Goal: Find specific page/section: Find specific page/section

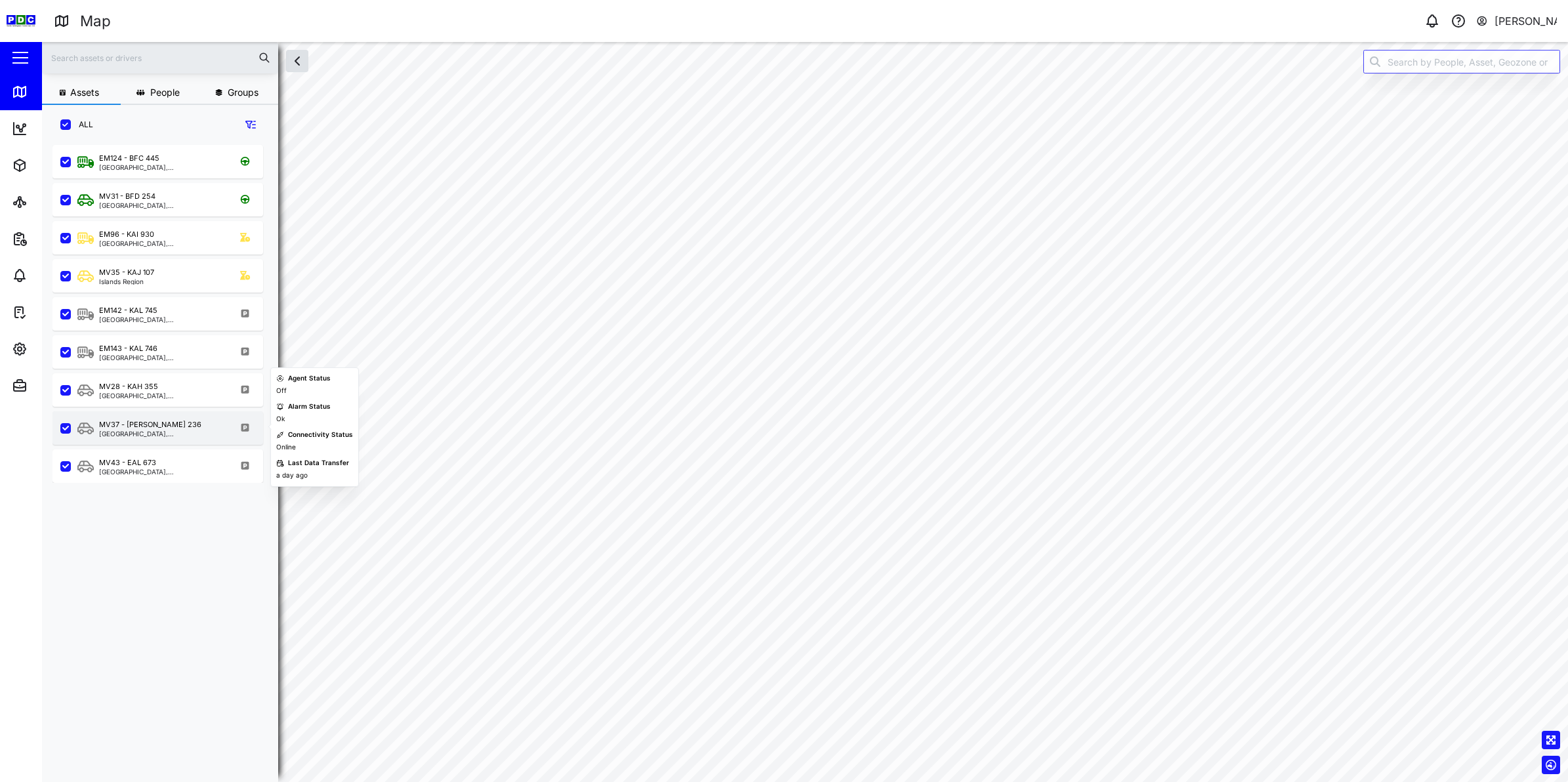
click at [131, 421] on div "MV37 - [PERSON_NAME] 236" at bounding box center [150, 425] width 103 height 11
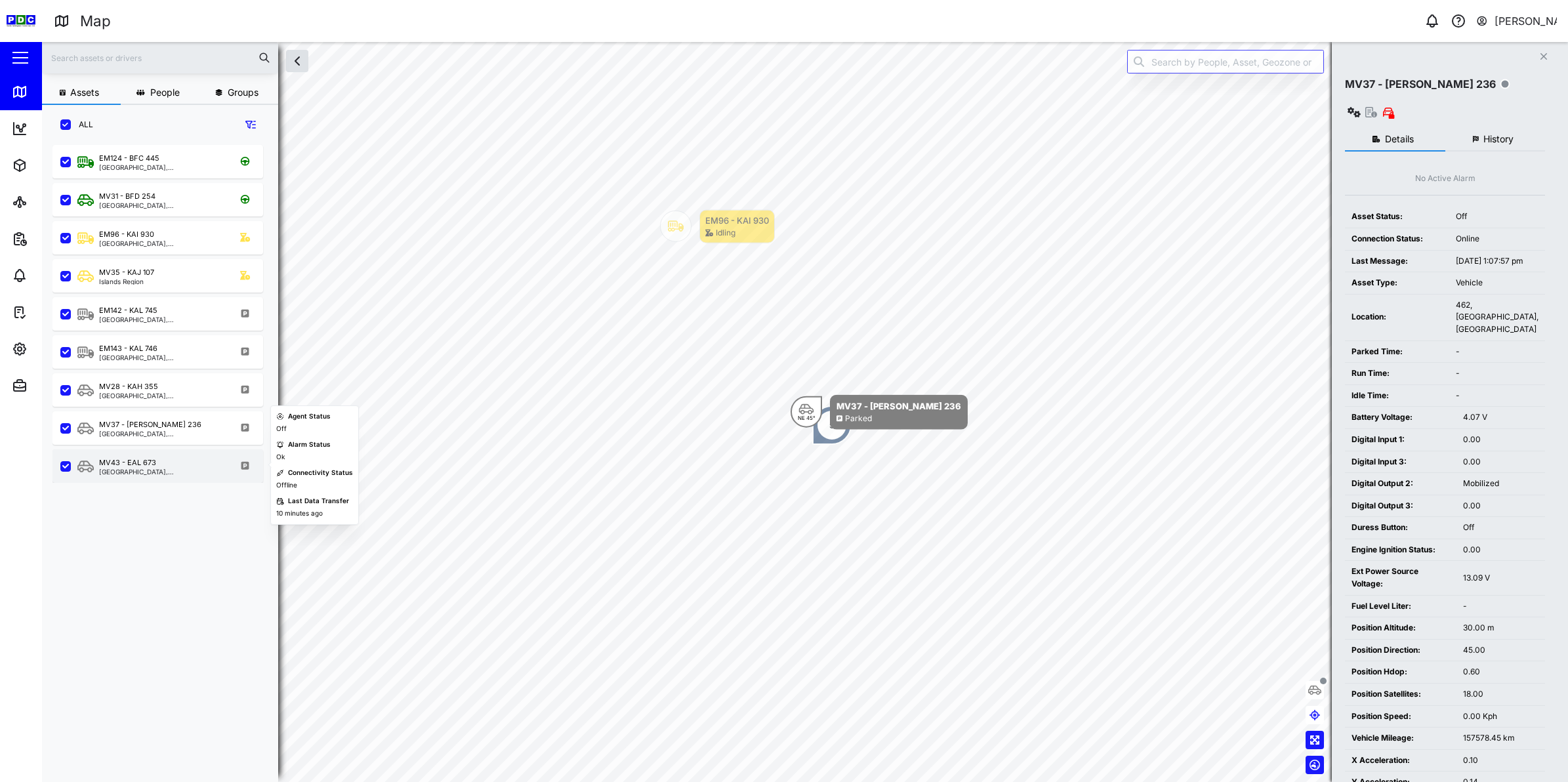
click at [141, 463] on div "MV43 - EAL 673" at bounding box center [128, 463] width 57 height 11
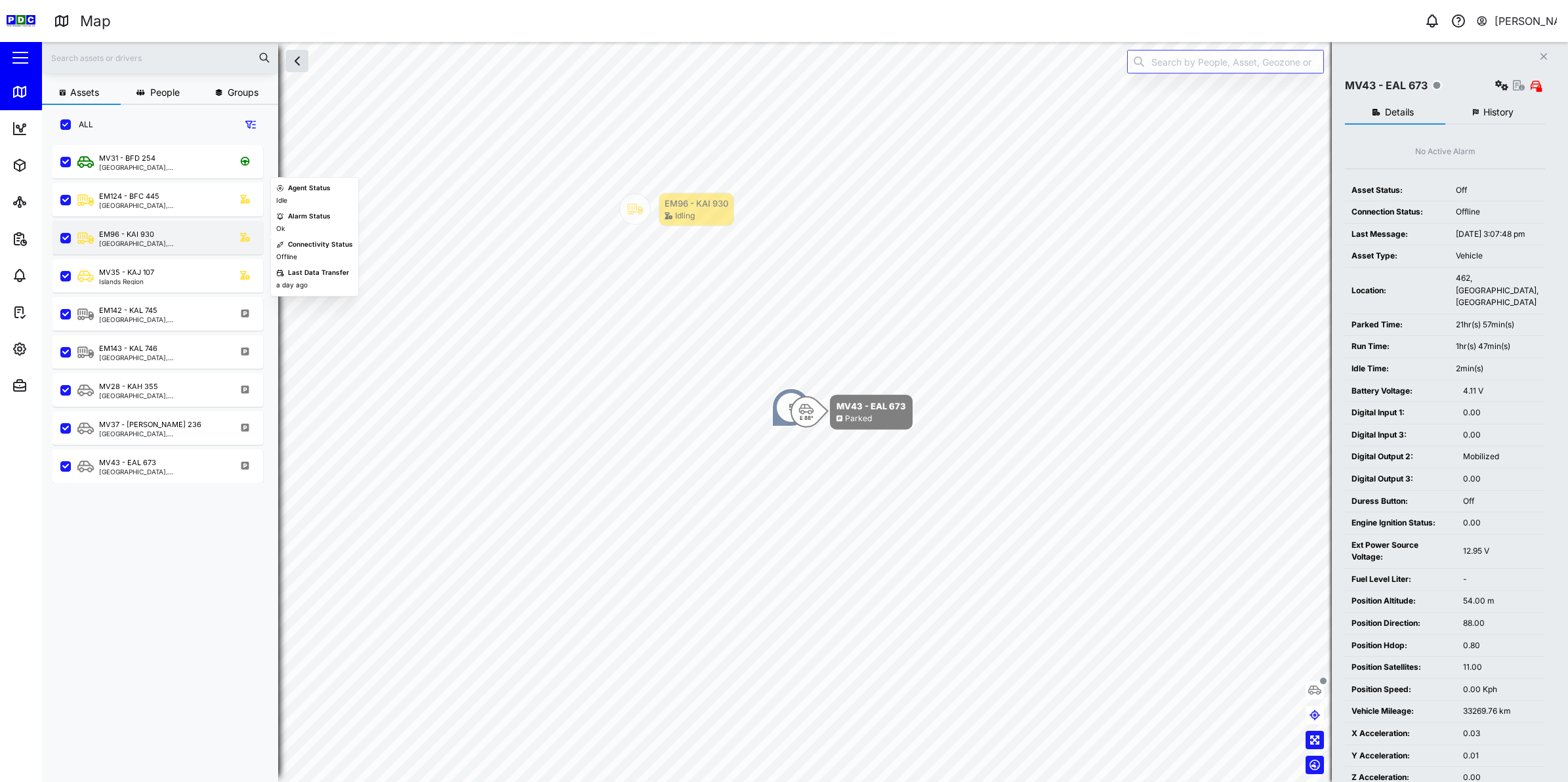
click at [145, 236] on div "EM96 - KAI 930" at bounding box center [126, 234] width 55 height 11
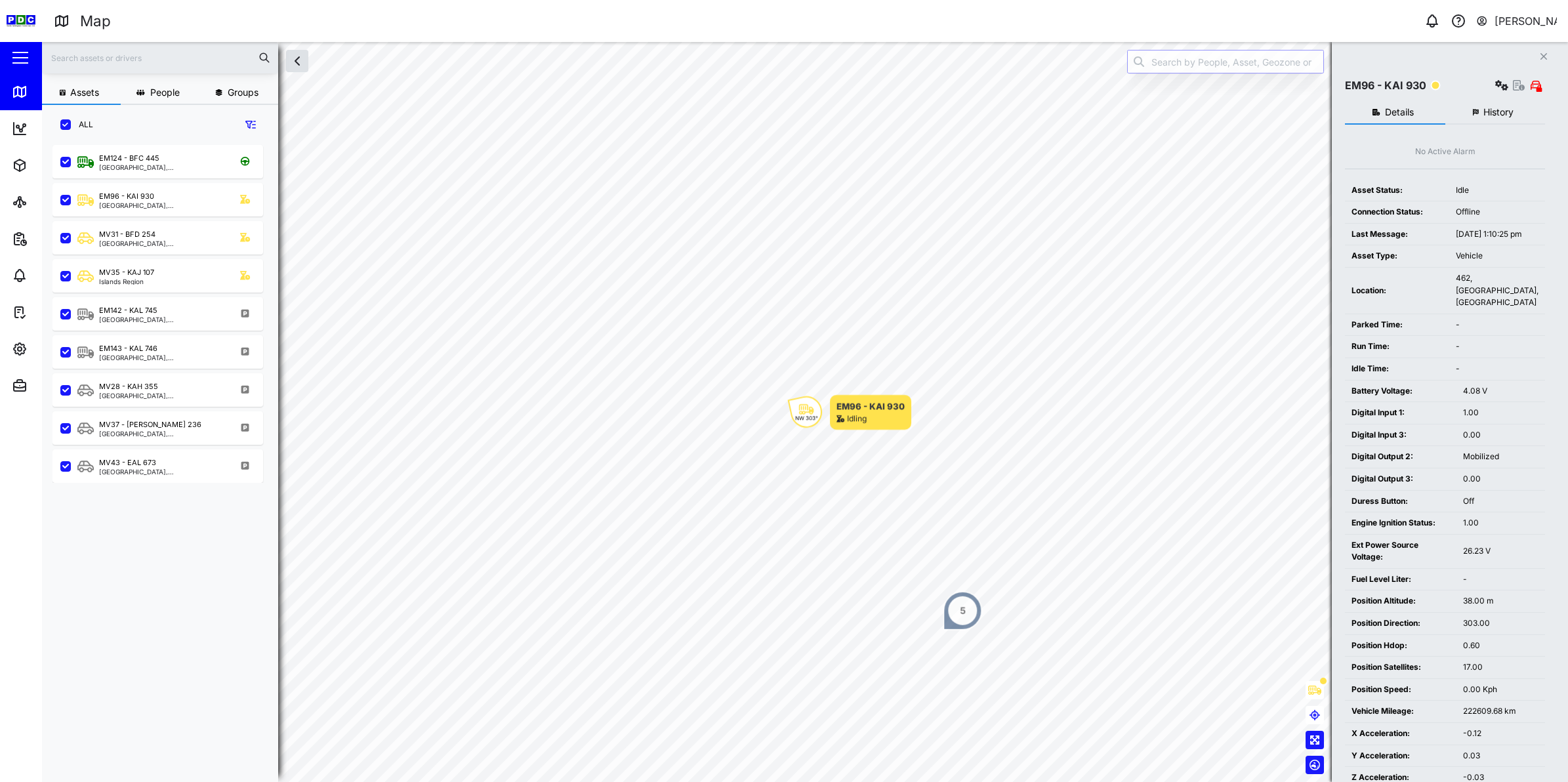
click at [1204, 72] on input "search" at bounding box center [1225, 61] width 197 height 24
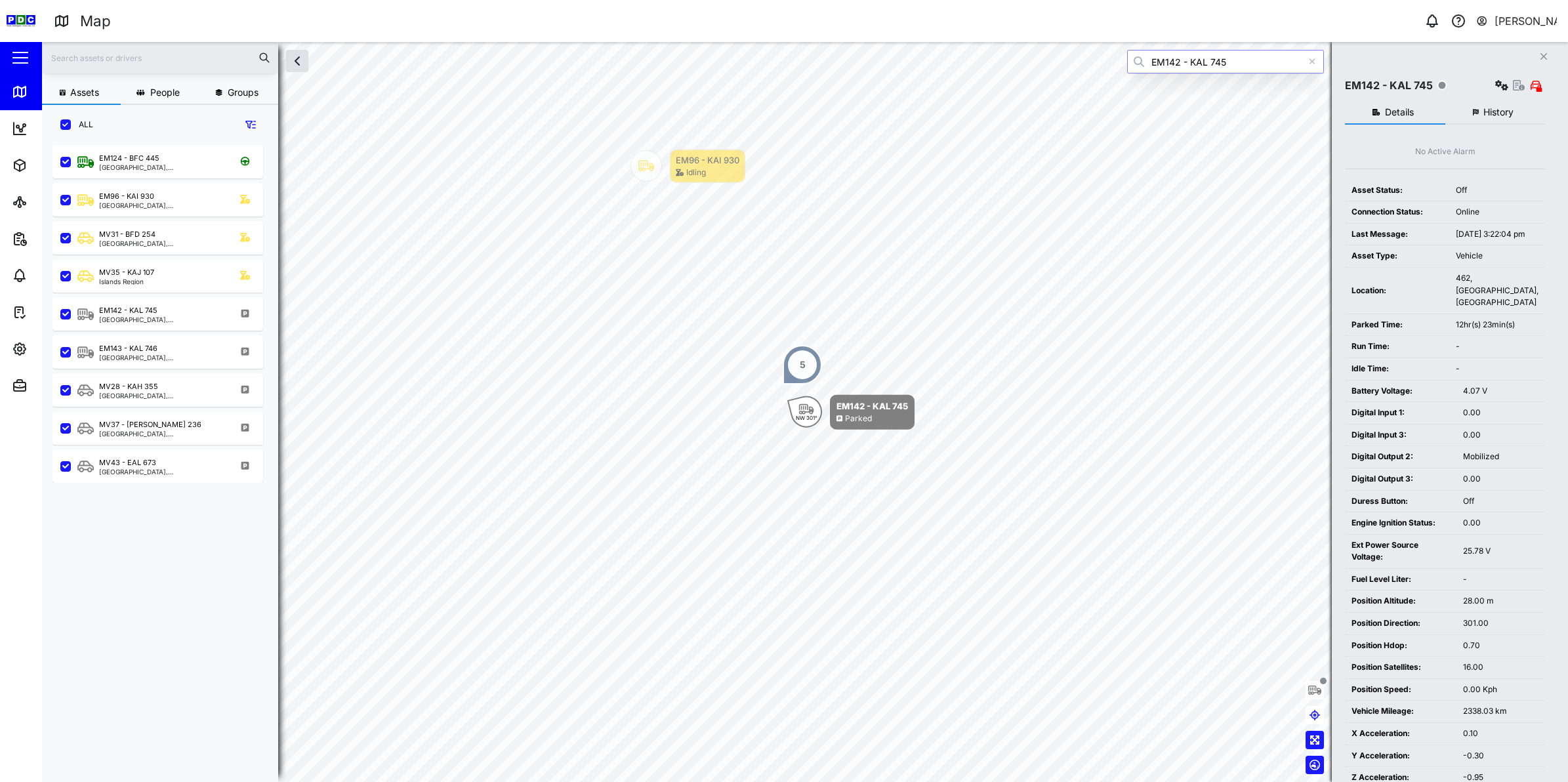
type input "EM142 - KAL 745"
